Goal: Transaction & Acquisition: Purchase product/service

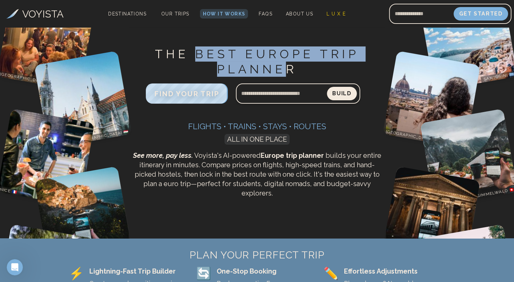
drag, startPoint x: 196, startPoint y: 49, endPoint x: 283, endPoint y: 67, distance: 88.2
click at [283, 67] on h1 "THE BEST EUROPE TRIP PLANNER" at bounding box center [257, 61] width 252 height 30
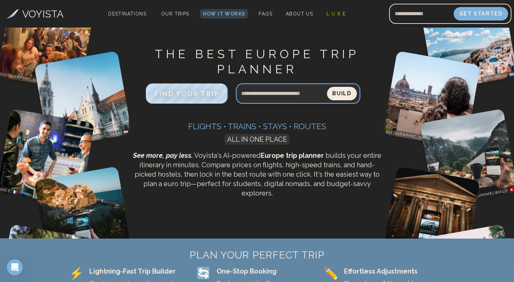
click at [267, 94] on input "Search query" at bounding box center [281, 93] width 91 height 16
type input "**********"
click at [327, 87] on button "Build" at bounding box center [342, 93] width 30 height 13
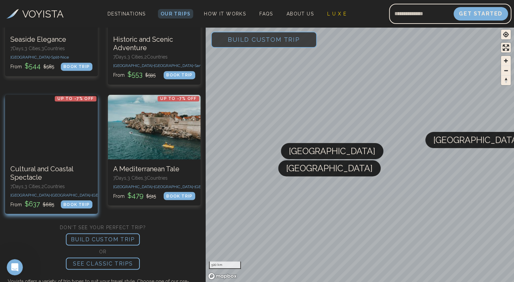
scroll to position [526, 0]
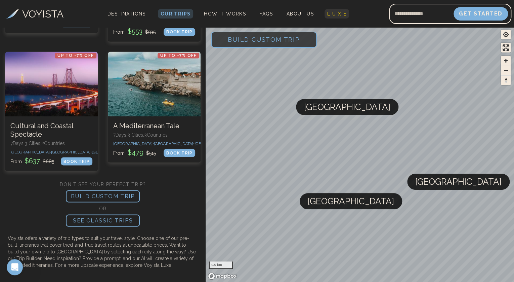
click at [335, 14] on span "L U X E" at bounding box center [336, 13] width 19 height 5
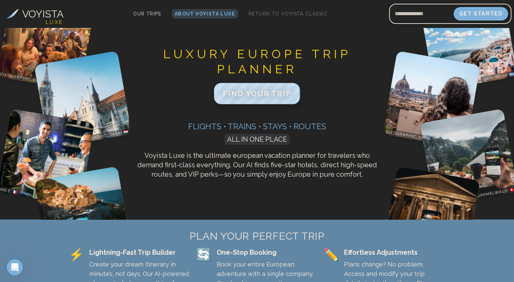
click at [261, 94] on span "FIND YOUR TRIP" at bounding box center [257, 93] width 69 height 9
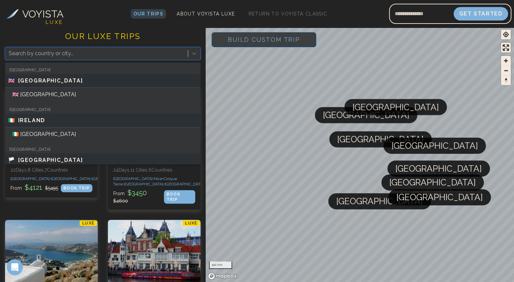
click at [115, 55] on div at bounding box center [97, 53] width 176 height 9
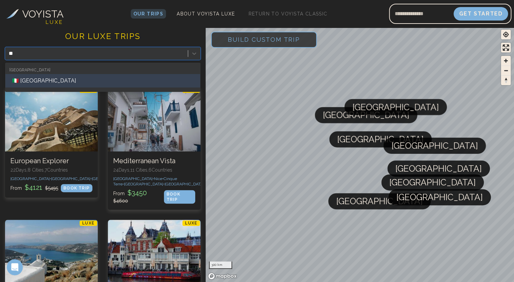
type input "*"
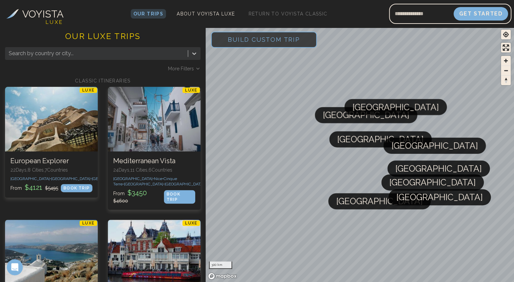
click at [149, 20] on div "VOYISTA L U X E Our Trips About Voyista Luxe Return to Voyista Classic Get Star…" at bounding box center [257, 14] width 514 height 28
click at [32, 15] on h3 "VOYISTA" at bounding box center [42, 13] width 41 height 15
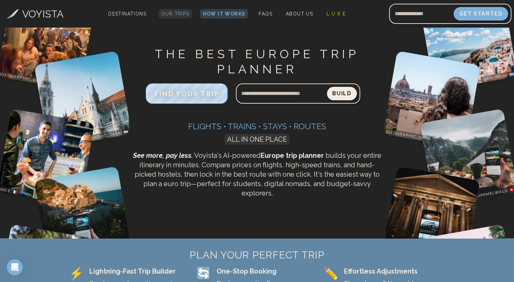
click at [173, 13] on span "Our Trips" at bounding box center [175, 13] width 28 height 5
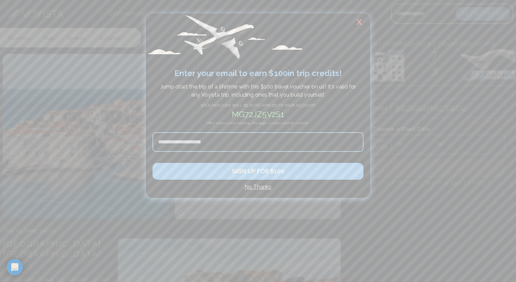
click at [261, 140] on input at bounding box center [258, 141] width 211 height 19
click at [254, 114] on h2 "mg72jz5v2s1" at bounding box center [258, 114] width 211 height 12
click at [246, 146] on input at bounding box center [258, 141] width 211 height 19
type input "**********"
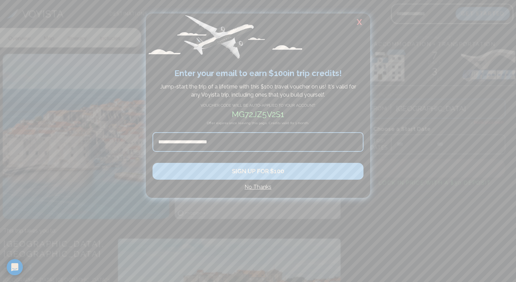
click at [266, 116] on h2 "mg72jz5v2s1" at bounding box center [258, 114] width 211 height 12
copy h2 "mg72jz5v2s1"
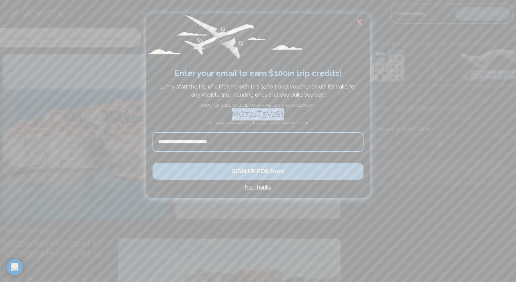
click at [269, 168] on button "SIGN UP FOR $100" at bounding box center [258, 171] width 211 height 17
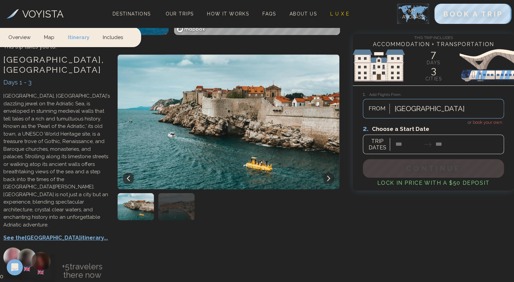
scroll to position [184, 0]
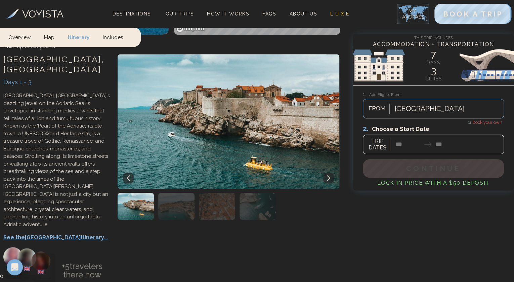
click at [329, 178] on icon at bounding box center [328, 177] width 3 height 5
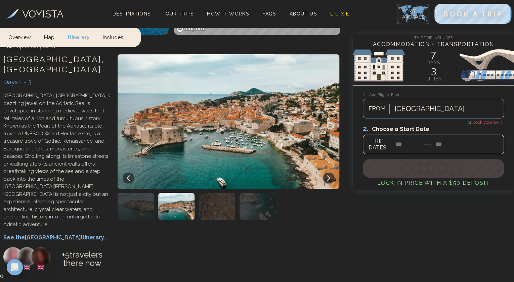
click at [329, 178] on icon at bounding box center [328, 177] width 3 height 5
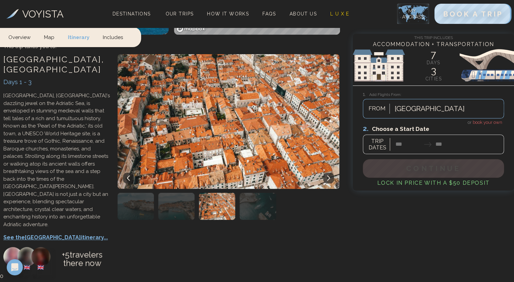
click at [329, 178] on icon at bounding box center [328, 177] width 3 height 5
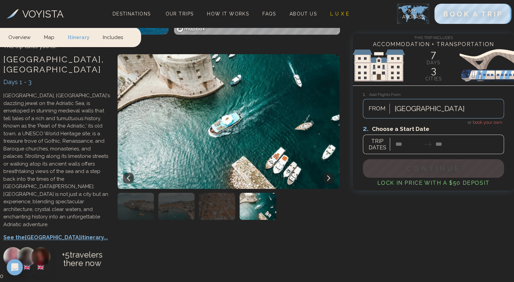
click at [329, 178] on icon at bounding box center [328, 177] width 3 height 5
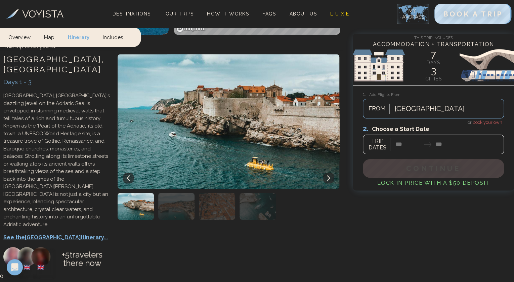
click at [329, 178] on icon at bounding box center [328, 177] width 3 height 5
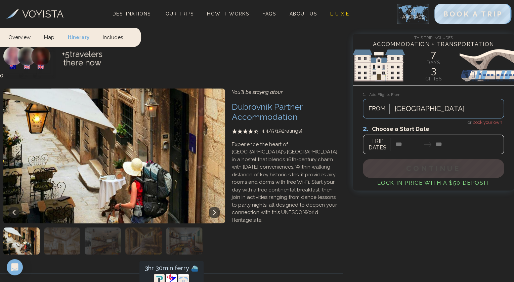
scroll to position [392, 0]
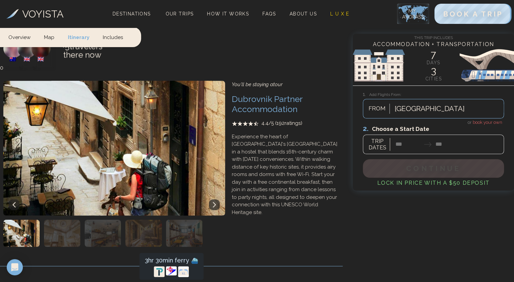
click at [215, 202] on icon at bounding box center [214, 204] width 3 height 5
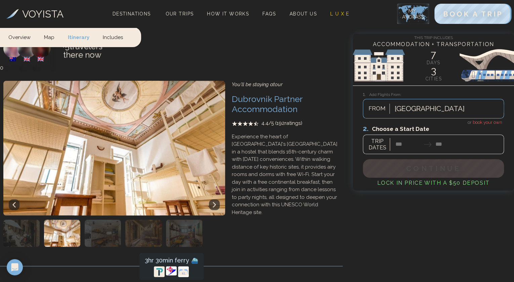
click at [215, 202] on icon at bounding box center [214, 204] width 3 height 5
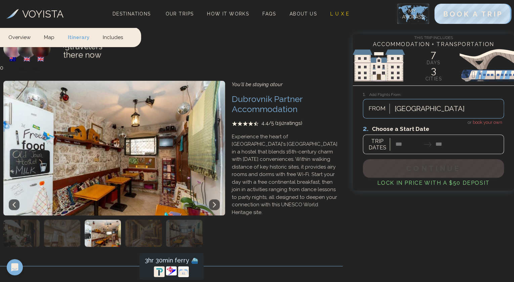
click at [215, 202] on icon at bounding box center [214, 204] width 3 height 5
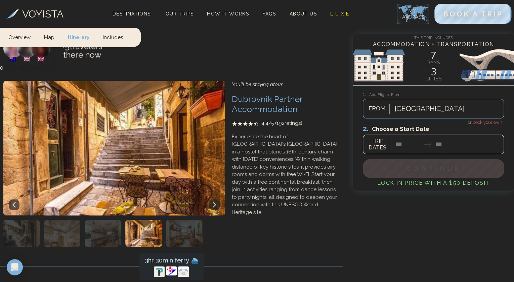
click at [215, 202] on icon at bounding box center [214, 204] width 3 height 5
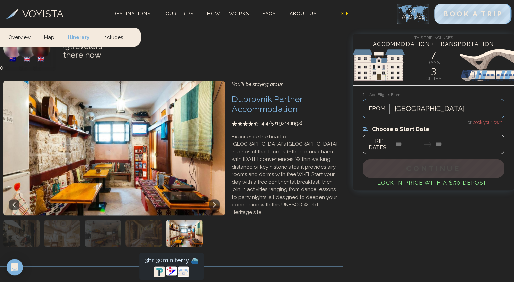
click at [111, 39] on link "Includes" at bounding box center [113, 37] width 34 height 20
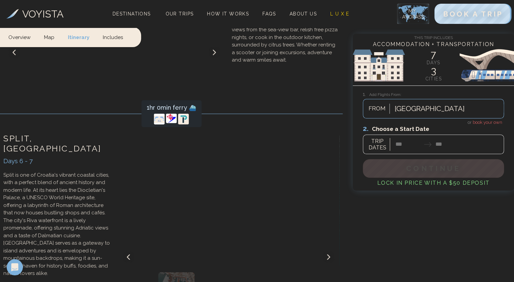
scroll to position [1354, 0]
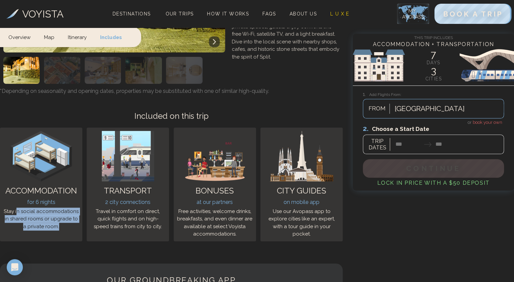
drag, startPoint x: 17, startPoint y: 167, endPoint x: 65, endPoint y: 184, distance: 51.1
click at [65, 207] on div "Stay in social accommodations in shared rooms or upgrade to a private room." at bounding box center [41, 218] width 76 height 23
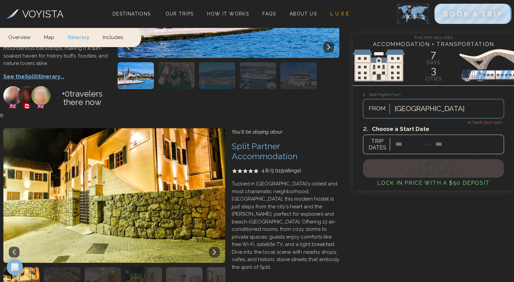
scroll to position [1141, 0]
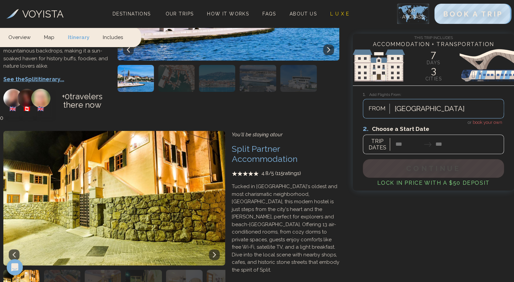
click at [216, 249] on button at bounding box center [214, 254] width 11 height 11
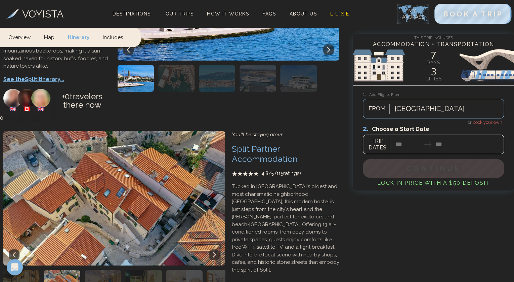
click at [216, 249] on button at bounding box center [214, 254] width 11 height 11
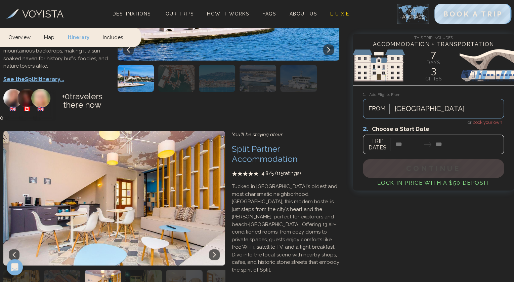
click at [216, 249] on button at bounding box center [214, 254] width 11 height 11
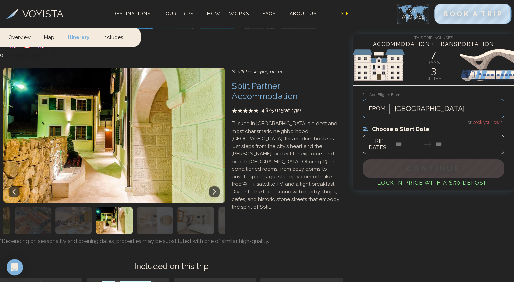
scroll to position [1205, 0]
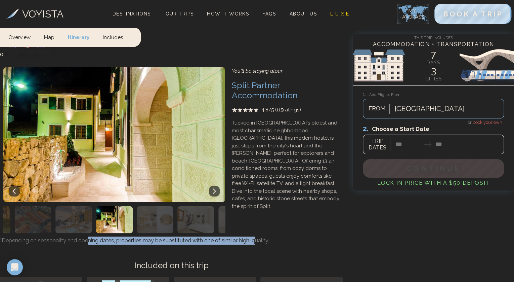
drag, startPoint x: 89, startPoint y: 195, endPoint x: 255, endPoint y: 198, distance: 166.3
click at [255, 236] on h4 "*Depending on seasonality and opening dates, properties may be substituted with…" at bounding box center [171, 240] width 343 height 8
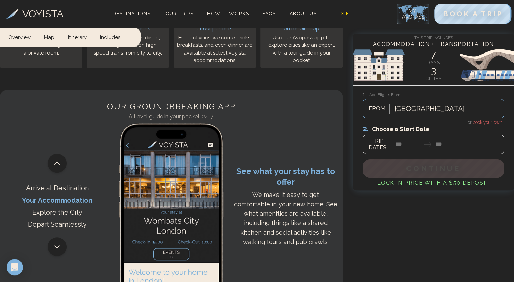
scroll to position [1528, 0]
